Goal: Book appointment/travel/reservation

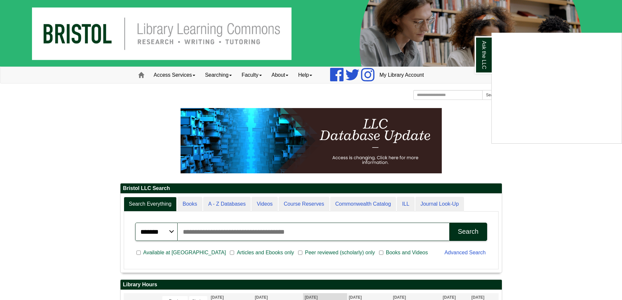
click at [527, 147] on div "Ask the LLC" at bounding box center [311, 150] width 622 height 300
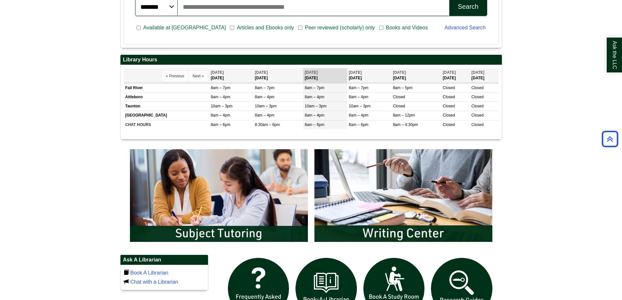
scroll to position [359, 0]
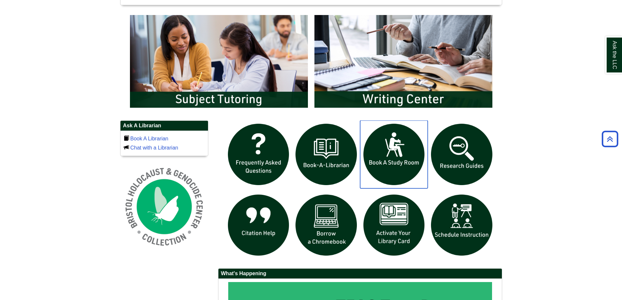
click at [405, 151] on img "slideshow" at bounding box center [394, 154] width 68 height 68
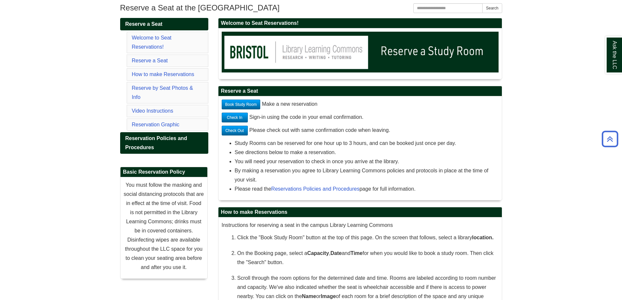
scroll to position [97, 0]
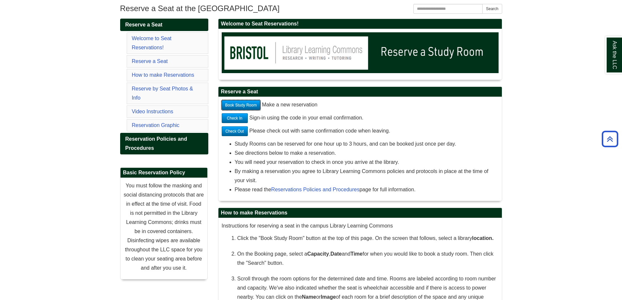
click at [249, 104] on link "Book Study Room" at bounding box center [241, 105] width 39 height 10
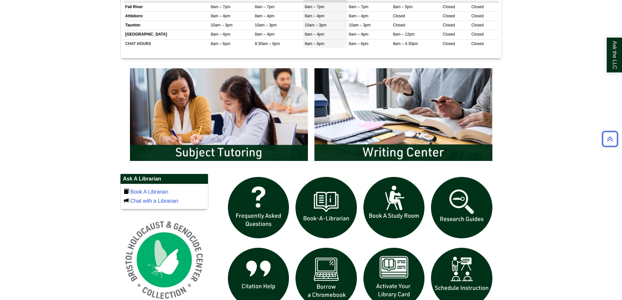
scroll to position [457, 0]
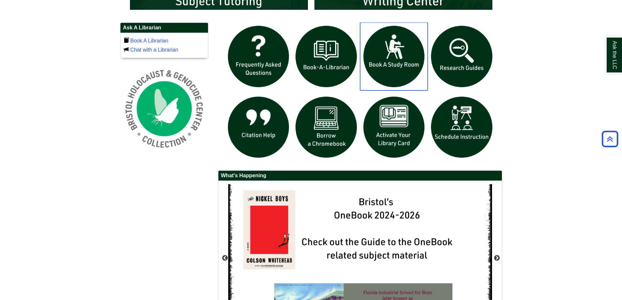
click at [393, 69] on img "slideshow" at bounding box center [394, 57] width 68 height 68
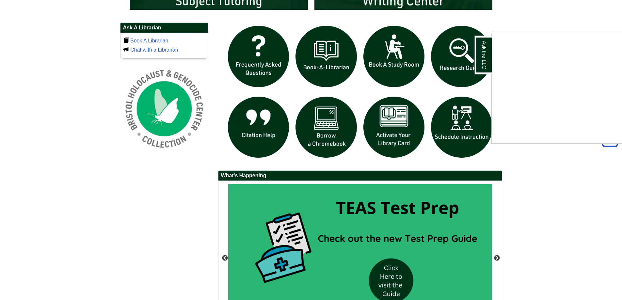
click at [503, 10] on div "Ask the LLC" at bounding box center [311, 150] width 622 height 300
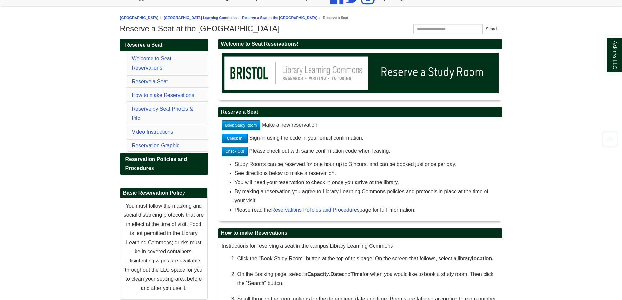
scroll to position [98, 0]
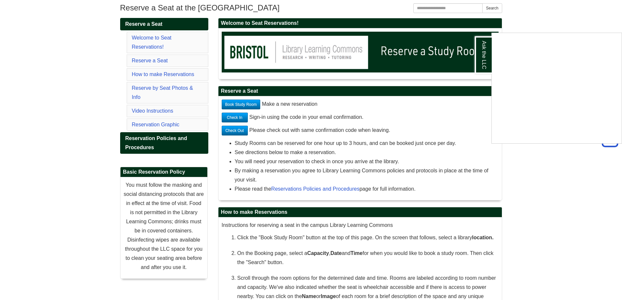
click at [517, 159] on div "Ask the LLC" at bounding box center [311, 150] width 622 height 300
